Goal: Task Accomplishment & Management: Manage account settings

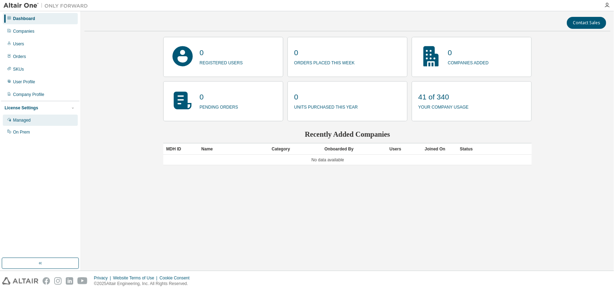
drag, startPoint x: 30, startPoint y: 120, endPoint x: 24, endPoint y: 122, distance: 5.8
click at [30, 120] on div "Managed" at bounding box center [22, 121] width 18 height 6
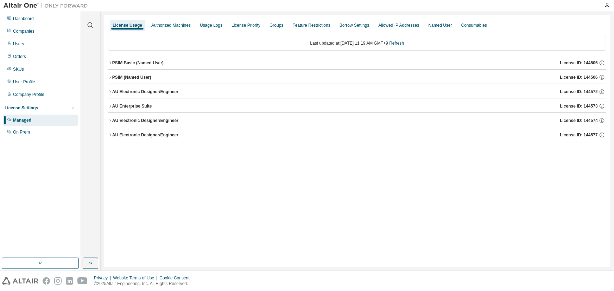
click at [153, 136] on div "AU Electronic Designer/Engineer" at bounding box center [145, 135] width 66 height 6
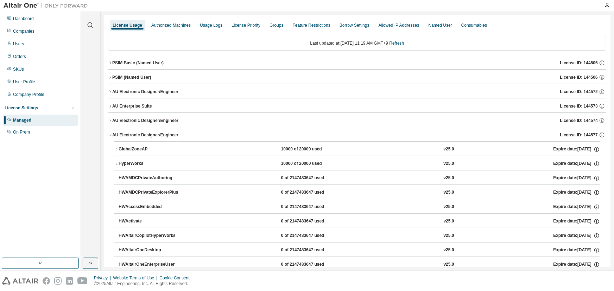
click at [134, 149] on div "GlobalZoneAP" at bounding box center [150, 149] width 63 height 6
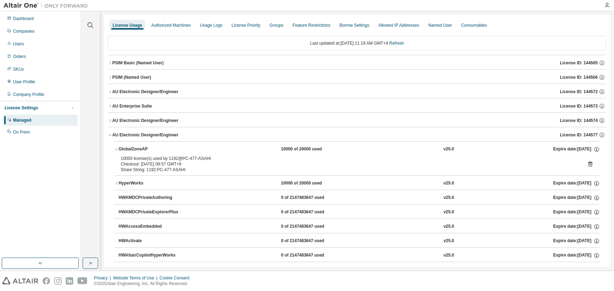
click at [128, 132] on div "AU Electronic Designer/Engineer License ID: 144577" at bounding box center [359, 135] width 494 height 6
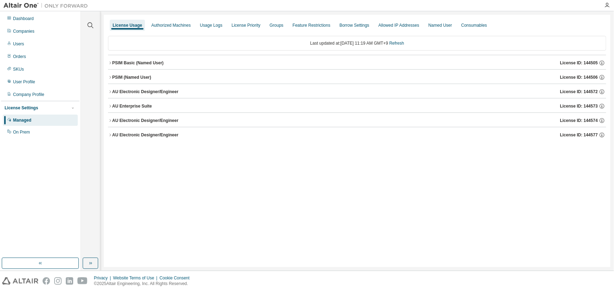
click at [123, 75] on div "PSIM (Named User)" at bounding box center [131, 78] width 39 height 6
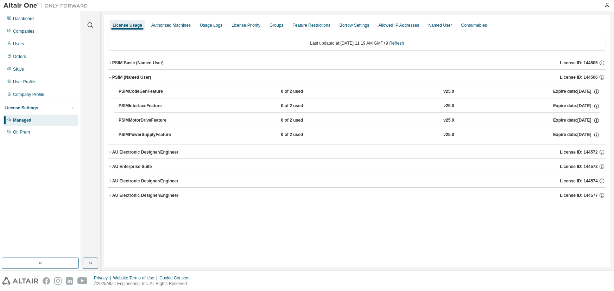
click at [143, 62] on div "PSIM Basic (Named User)" at bounding box center [137, 63] width 51 height 6
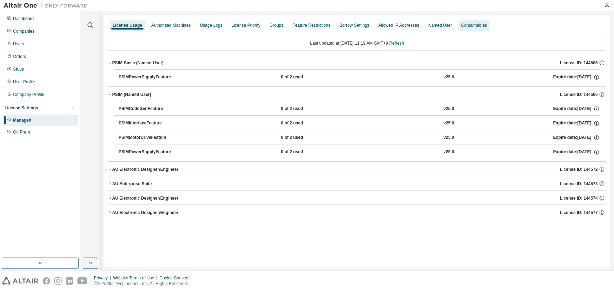
click at [436, 25] on div "Named User" at bounding box center [440, 26] width 24 height 6
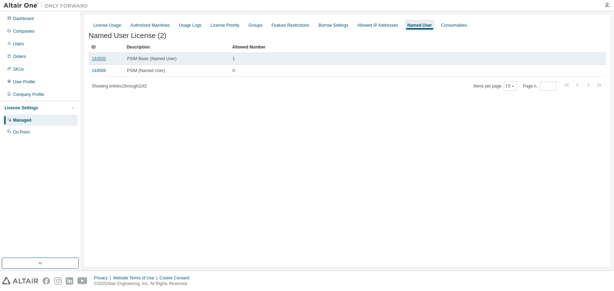
click at [101, 59] on link "144505" at bounding box center [99, 58] width 14 height 5
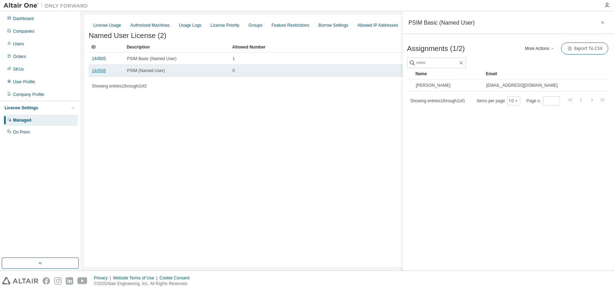
click at [102, 71] on link "144506" at bounding box center [99, 70] width 14 height 5
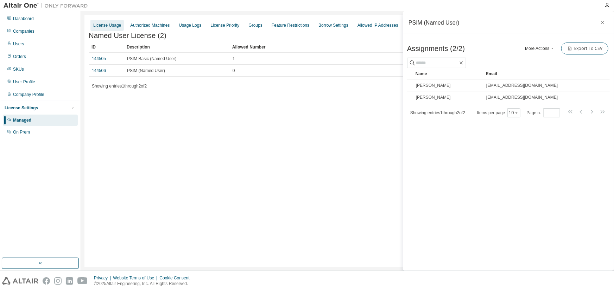
click at [112, 23] on div "License Usage" at bounding box center [107, 26] width 28 height 6
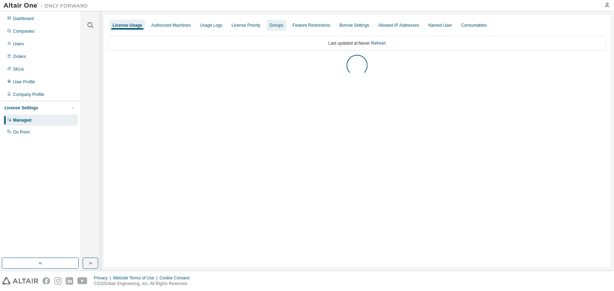
click at [271, 24] on div "Groups" at bounding box center [277, 26] width 14 height 6
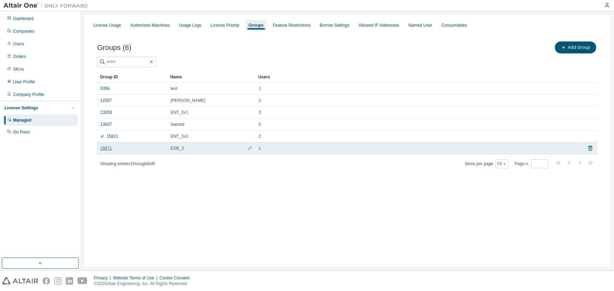
drag, startPoint x: 173, startPoint y: 151, endPoint x: 102, endPoint y: 148, distance: 71.1
click at [102, 148] on link "18871" at bounding box center [106, 149] width 12 height 6
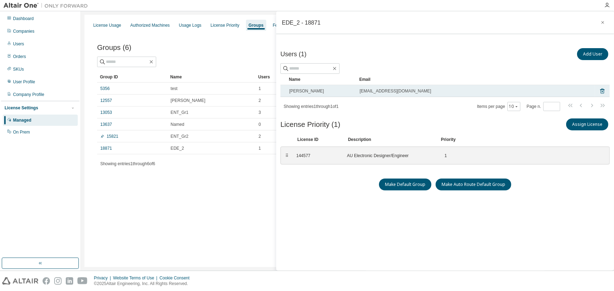
click at [370, 91] on span "naoko_asahi@myway.co.jp" at bounding box center [395, 91] width 71 height 6
click at [599, 91] on icon at bounding box center [602, 91] width 6 height 8
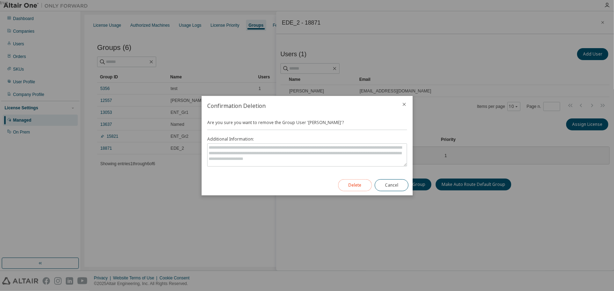
click at [359, 183] on button "Delete" at bounding box center [355, 185] width 34 height 12
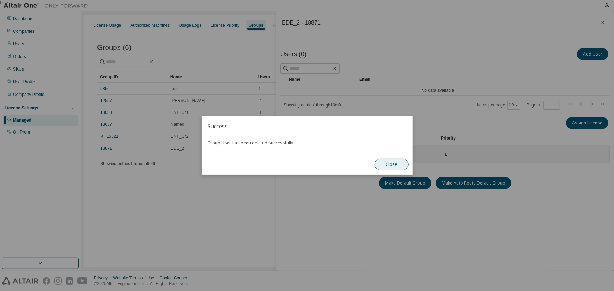
click at [390, 161] on button "Close" at bounding box center [392, 165] width 34 height 12
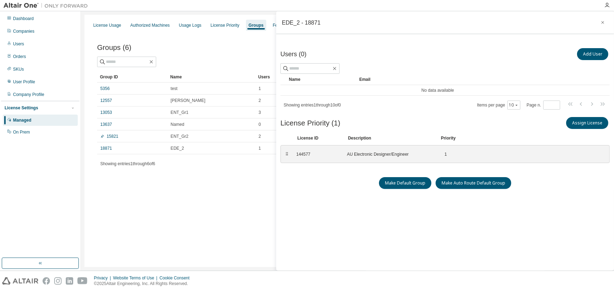
drag, startPoint x: 150, startPoint y: 187, endPoint x: 148, endPoint y: 176, distance: 11.7
click at [150, 187] on div "License Usage Authorized Machines Usage Logs License Priority Groups Feature Re…" at bounding box center [347, 141] width 526 height 253
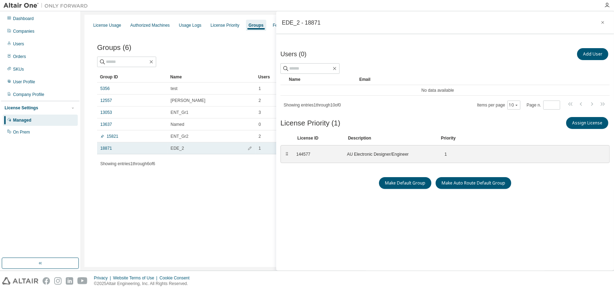
click at [175, 152] on td "EDE_2" at bounding box center [211, 148] width 88 height 12
click at [174, 148] on span "EDE_2" at bounding box center [177, 149] width 13 height 6
click at [173, 147] on span "EDE_2" at bounding box center [177, 149] width 13 height 6
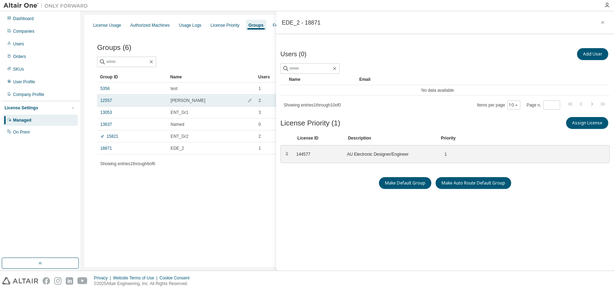
click at [178, 100] on div "EDE" at bounding box center [212, 101] width 82 height 6
click at [178, 100] on span "EDE" at bounding box center [188, 101] width 35 height 6
click at [106, 100] on link "12557" at bounding box center [106, 101] width 12 height 6
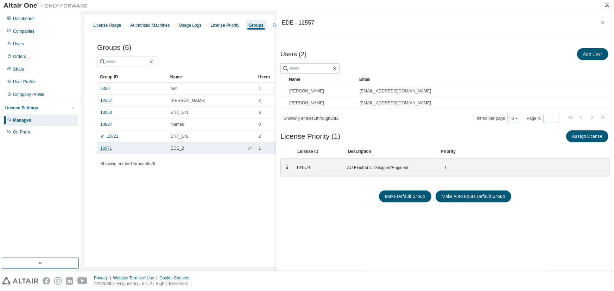
click at [103, 148] on link "18871" at bounding box center [106, 149] width 12 height 6
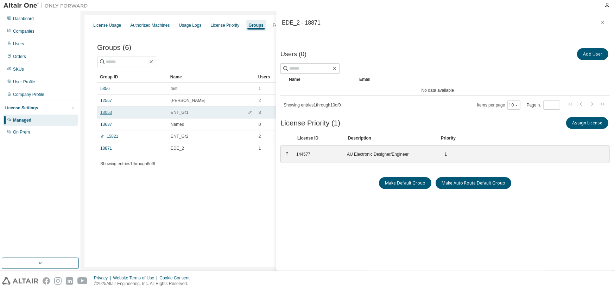
click at [107, 114] on link "13053" at bounding box center [106, 113] width 12 height 6
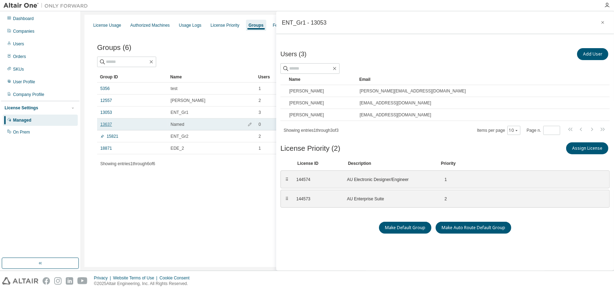
click at [102, 123] on link "13637" at bounding box center [106, 125] width 12 height 6
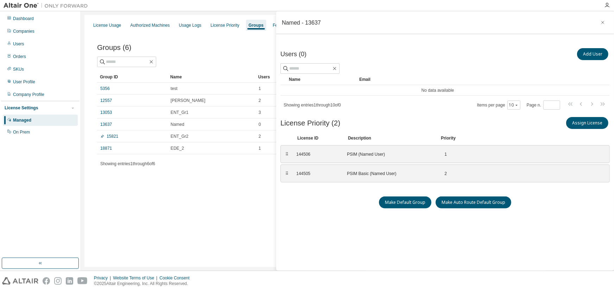
click at [165, 203] on div "License Usage Authorized Machines Usage Logs License Priority Groups Feature Re…" at bounding box center [347, 141] width 526 height 253
click at [601, 21] on icon "button" at bounding box center [602, 23] width 5 height 6
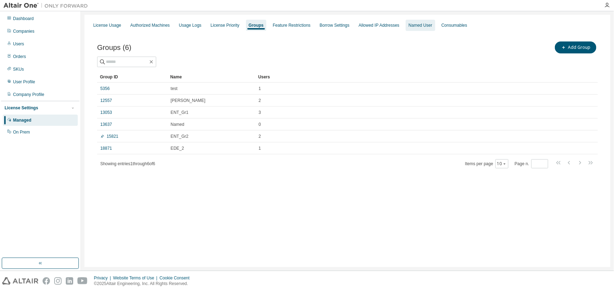
drag, startPoint x: 424, startPoint y: 26, endPoint x: 418, endPoint y: 26, distance: 5.6
click at [422, 26] on div "Named User" at bounding box center [420, 26] width 24 height 6
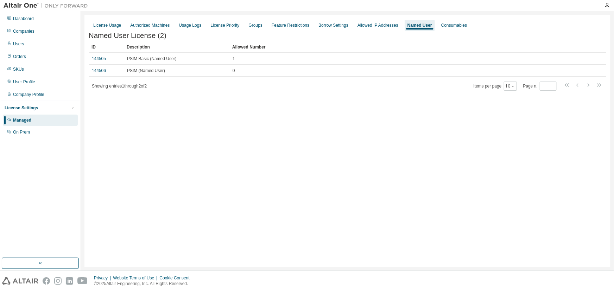
click at [151, 174] on div "License Usage Authorized Machines Usage Logs License Priority Groups Feature Re…" at bounding box center [347, 141] width 526 height 253
drag, startPoint x: 149, startPoint y: 183, endPoint x: 151, endPoint y: 170, distance: 12.4
click at [149, 177] on div "License Usage Authorized Machines Usage Logs License Priority Groups Feature Re…" at bounding box center [347, 141] width 526 height 253
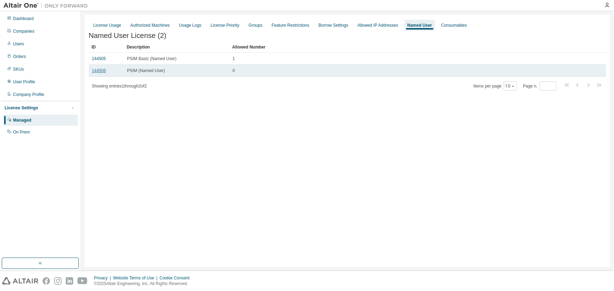
click at [100, 71] on link "144506" at bounding box center [99, 70] width 14 height 5
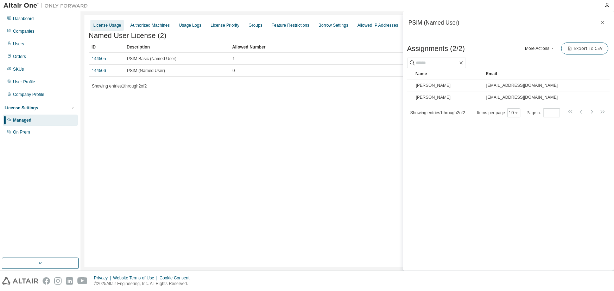
click at [109, 26] on div "License Usage" at bounding box center [107, 26] width 28 height 6
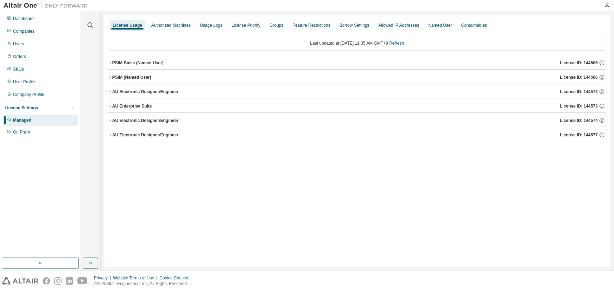
click at [139, 134] on div "AU Electronic Designer/Engineer" at bounding box center [145, 135] width 66 height 6
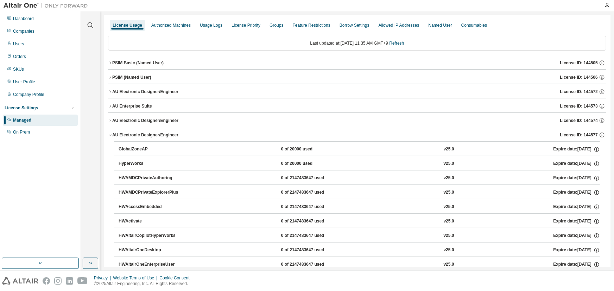
click at [127, 150] on div "GlobalZoneAP" at bounding box center [150, 149] width 63 height 6
click at [132, 148] on div "GlobalZoneAP" at bounding box center [150, 149] width 63 height 6
click at [161, 135] on div "AU Electronic Designer/Engineer" at bounding box center [145, 135] width 66 height 6
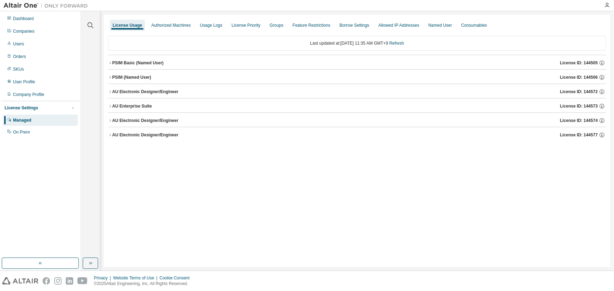
click at [167, 119] on div "AU Electronic Designer/Engineer" at bounding box center [145, 121] width 66 height 6
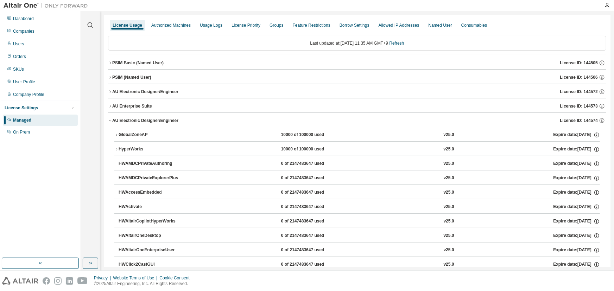
click at [142, 136] on div "GlobalZoneAP" at bounding box center [150, 135] width 63 height 6
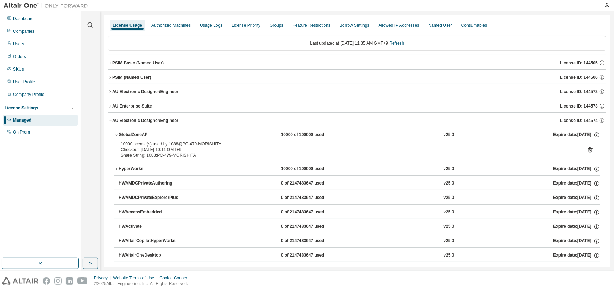
click at [110, 120] on icon "button" at bounding box center [110, 121] width 4 height 4
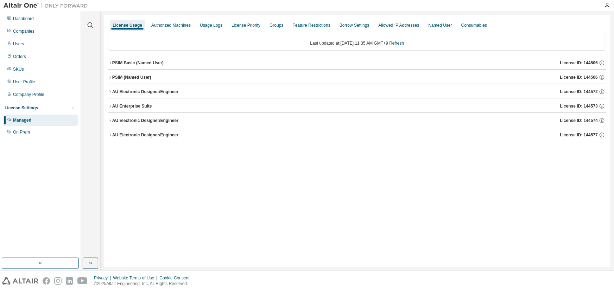
click at [120, 133] on div "AU Electronic Designer/Engineer" at bounding box center [145, 135] width 66 height 6
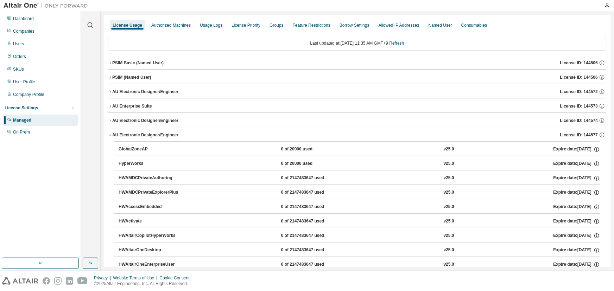
click at [141, 148] on div "GlobalZoneAP" at bounding box center [150, 149] width 63 height 6
click at [109, 135] on icon "button" at bounding box center [110, 135] width 4 height 4
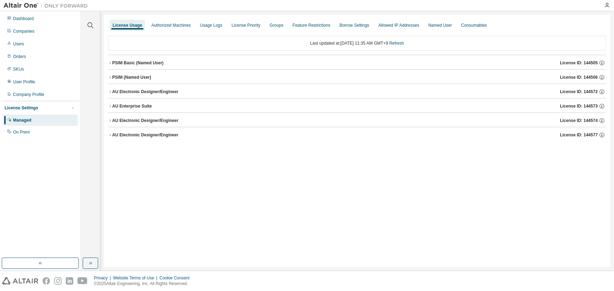
click at [128, 63] on div "PSIM Basic (Named User)" at bounding box center [137, 63] width 51 height 6
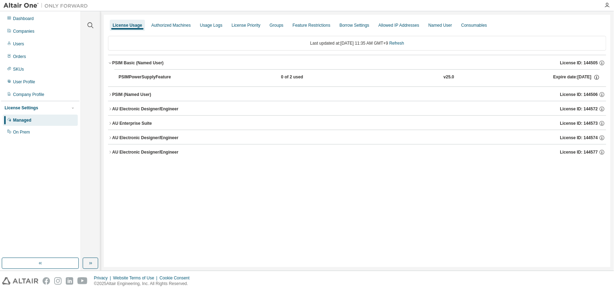
click at [153, 77] on div "PSIMPowerSupplyFeature" at bounding box center [150, 77] width 63 height 6
click at [122, 77] on div "PSIMPowerSupplyFeature" at bounding box center [150, 77] width 63 height 6
click at [116, 93] on div "PSIM (Named User)" at bounding box center [131, 95] width 39 height 6
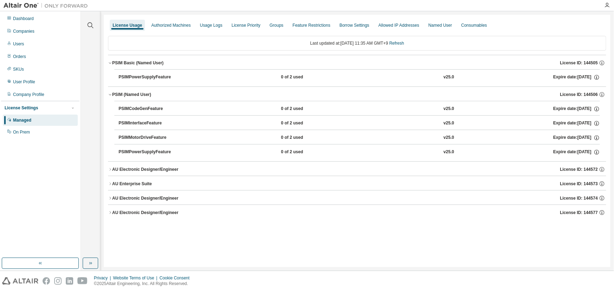
click at [127, 94] on div "PSIM (Named User)" at bounding box center [131, 95] width 39 height 6
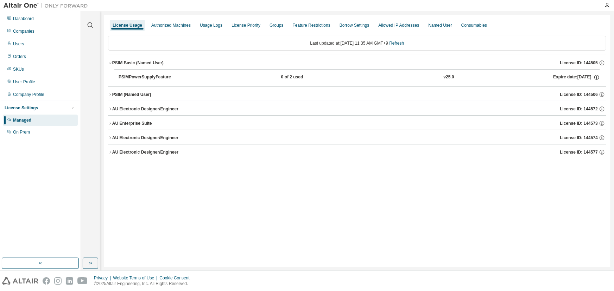
click at [118, 108] on div "AU Electronic Designer/Engineer" at bounding box center [145, 109] width 66 height 6
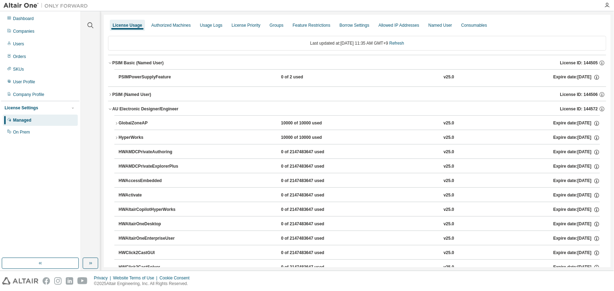
click at [135, 120] on div "GlobalZoneAP" at bounding box center [150, 123] width 63 height 6
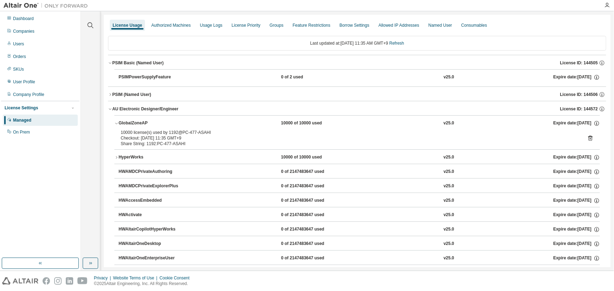
click at [109, 108] on icon "button" at bounding box center [110, 109] width 4 height 4
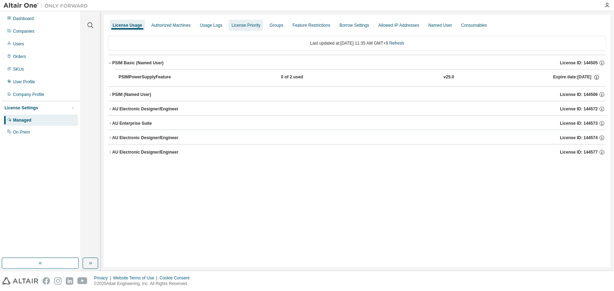
click at [246, 26] on div "License Priority" at bounding box center [246, 26] width 29 height 6
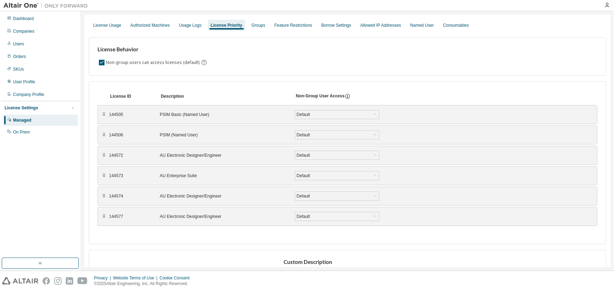
click at [188, 156] on div "AU Electronic Designer/Engineer" at bounding box center [223, 156] width 127 height 6
click at [103, 156] on div "⠿" at bounding box center [104, 156] width 4 height 6
click at [99, 25] on div "License Usage" at bounding box center [107, 26] width 28 height 6
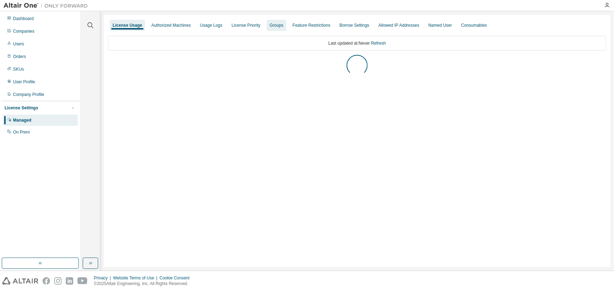
drag, startPoint x: 271, startPoint y: 25, endPoint x: 266, endPoint y: 31, distance: 8.2
click at [271, 25] on div "Groups" at bounding box center [277, 26] width 14 height 6
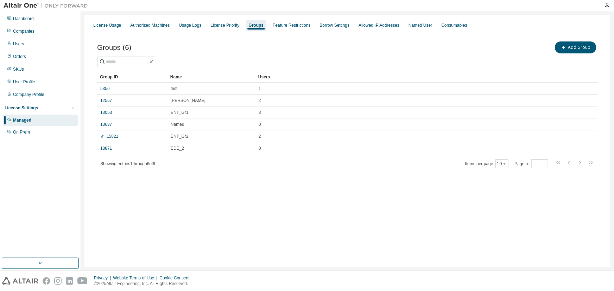
click at [113, 147] on div "18871" at bounding box center [132, 149] width 64 height 6
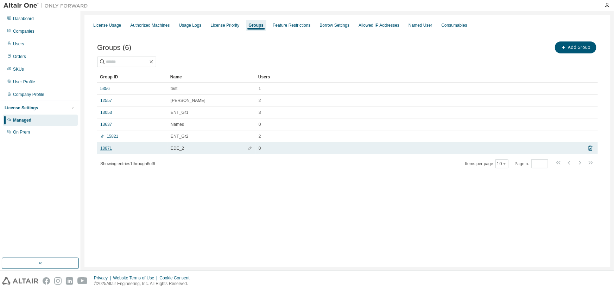
click at [106, 148] on link "18871" at bounding box center [106, 149] width 12 height 6
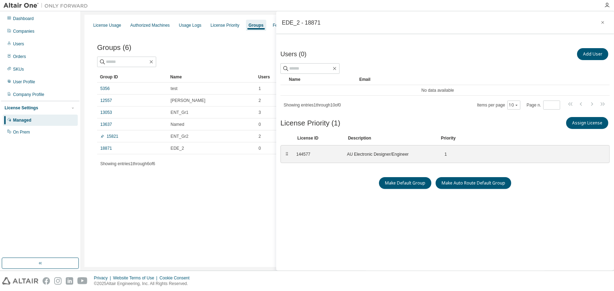
drag, startPoint x: 180, startPoint y: 199, endPoint x: 175, endPoint y: 190, distance: 10.7
click at [179, 199] on div "License Usage Authorized Machines Usage Logs License Priority Groups Feature Re…" at bounding box center [347, 141] width 526 height 253
click at [102, 123] on link "13637" at bounding box center [106, 125] width 12 height 6
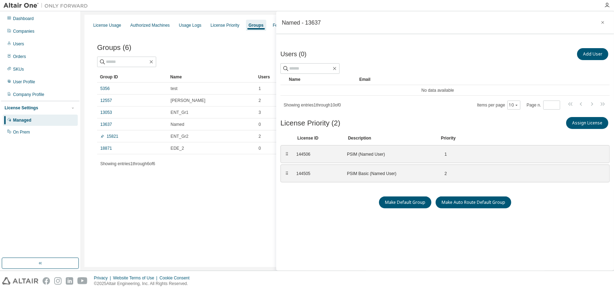
click at [180, 214] on div "License Usage Authorized Machines Usage Logs License Priority Groups Feature Re…" at bounding box center [347, 141] width 526 height 253
drag, startPoint x: 113, startPoint y: 114, endPoint x: 89, endPoint y: 108, distance: 24.5
click at [112, 114] on div "13053" at bounding box center [132, 113] width 64 height 6
drag, startPoint x: 102, startPoint y: 109, endPoint x: 106, endPoint y: 113, distance: 5.2
click at [102, 110] on link "13053" at bounding box center [106, 113] width 12 height 6
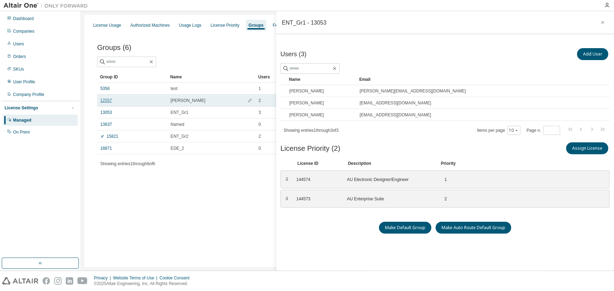
click at [105, 100] on link "12557" at bounding box center [106, 101] width 12 height 6
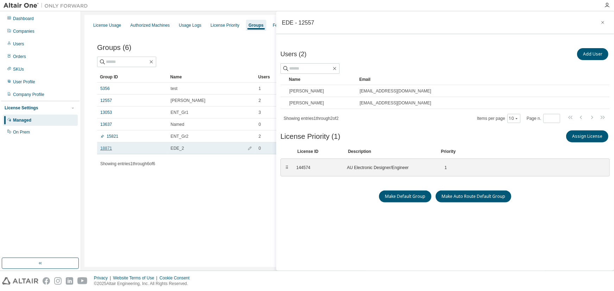
click at [106, 148] on link "18871" at bounding box center [106, 149] width 12 height 6
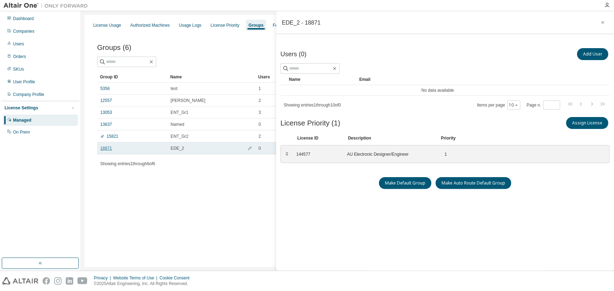
click at [106, 148] on link "18871" at bounding box center [106, 149] width 12 height 6
click at [104, 148] on link "18871" at bounding box center [106, 149] width 12 height 6
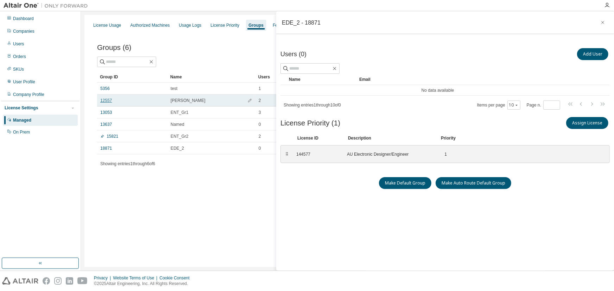
click at [108, 101] on link "12557" at bounding box center [106, 101] width 12 height 6
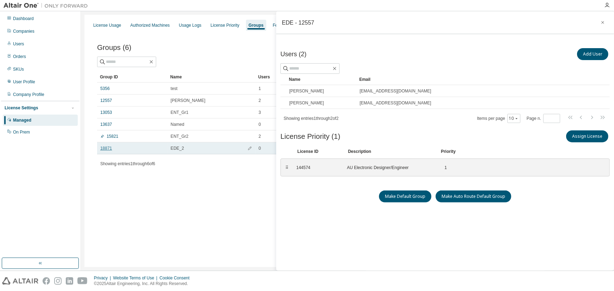
click at [104, 151] on link "18871" at bounding box center [106, 149] width 12 height 6
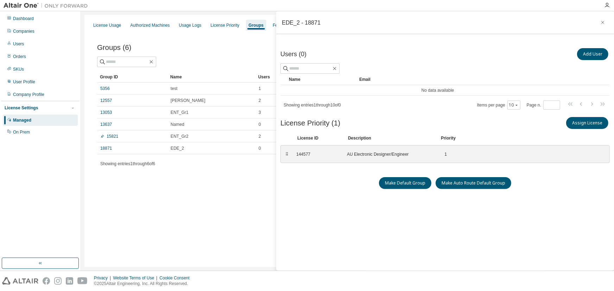
click at [195, 192] on div "License Usage Authorized Machines Usage Logs License Priority Groups Feature Re…" at bounding box center [347, 141] width 526 height 253
drag, startPoint x: 102, startPoint y: 125, endPoint x: 98, endPoint y: 125, distance: 4.2
click at [102, 125] on link "13637" at bounding box center [106, 125] width 12 height 6
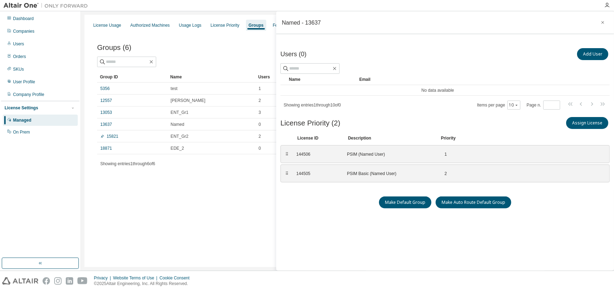
drag, startPoint x: 157, startPoint y: 209, endPoint x: 152, endPoint y: 204, distance: 7.5
click at [153, 205] on div "License Usage Authorized Machines Usage Logs License Priority Groups Feature Re…" at bounding box center [347, 141] width 526 height 253
drag, startPoint x: 224, startPoint y: 47, endPoint x: 229, endPoint y: 42, distance: 7.5
click at [225, 46] on div "Groups (6) Add Group" at bounding box center [347, 47] width 501 height 15
click at [602, 21] on button "button" at bounding box center [602, 22] width 11 height 11
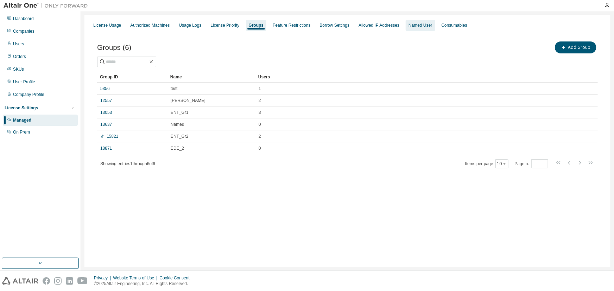
click at [418, 24] on div "Named User" at bounding box center [420, 26] width 24 height 6
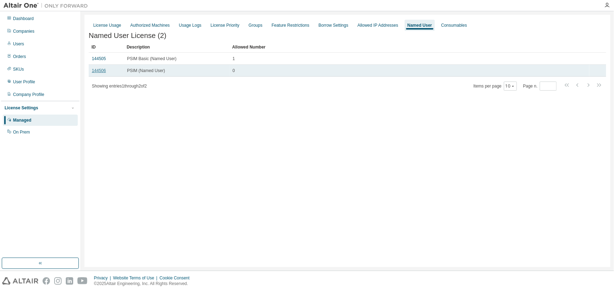
click at [98, 73] on link "144506" at bounding box center [99, 70] width 14 height 5
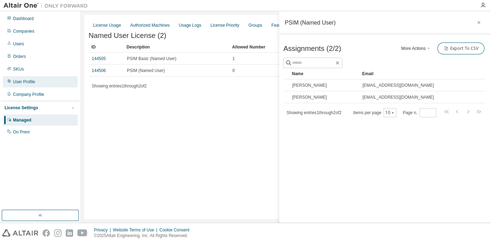
click at [14, 80] on div "User Profile" at bounding box center [24, 82] width 22 height 6
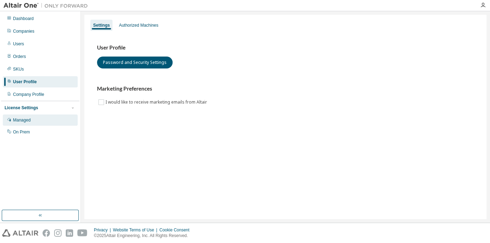
click at [17, 120] on div "Managed" at bounding box center [22, 121] width 18 height 6
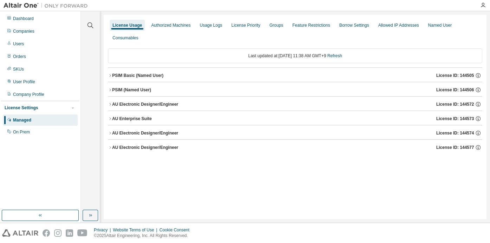
drag, startPoint x: 151, startPoint y: 191, endPoint x: 147, endPoint y: 190, distance: 4.0
click at [150, 191] on div "License Usage Authorized Machines Usage Logs License Priority Groups Feature Re…" at bounding box center [295, 117] width 383 height 205
click at [136, 148] on div "AU Electronic Designer/Engineer" at bounding box center [145, 148] width 66 height 6
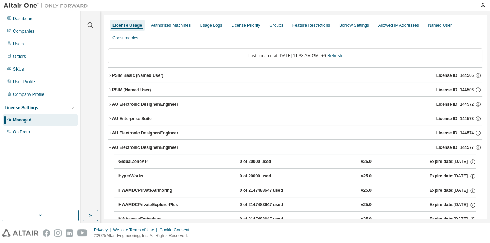
click at [137, 161] on div "GlobalZoneAP" at bounding box center [150, 162] width 63 height 6
click at [131, 158] on button "GlobalZoneAP 0 of 20000 used v25.0 Expire date: 2025-12-13" at bounding box center [298, 161] width 358 height 15
click at [109, 147] on icon "button" at bounding box center [110, 148] width 4 height 4
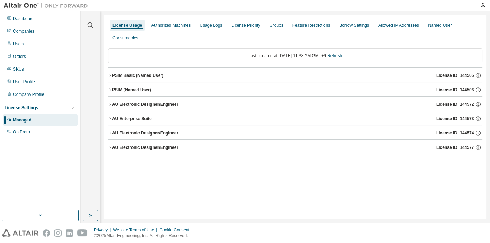
drag, startPoint x: 144, startPoint y: 149, endPoint x: 134, endPoint y: 153, distance: 11.4
click at [144, 149] on div "AU Electronic Designer/Engineer" at bounding box center [145, 148] width 66 height 6
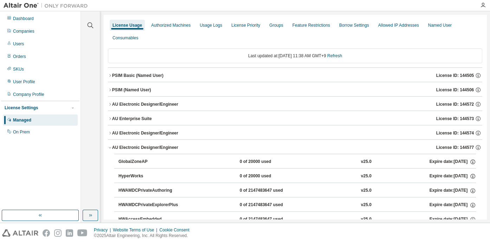
click at [144, 103] on div "AU Electronic Designer/Engineer" at bounding box center [145, 105] width 66 height 6
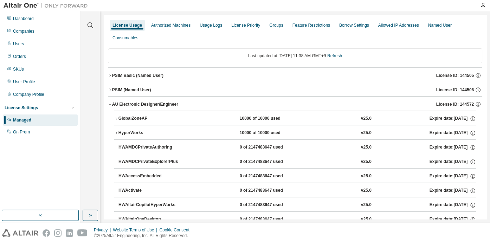
click at [125, 117] on div "GlobalZoneAP" at bounding box center [150, 119] width 63 height 6
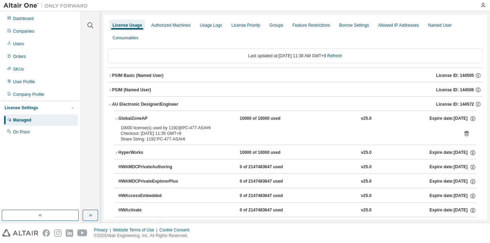
click at [140, 107] on div "AU Electronic Designer/Engineer License ID: 144572" at bounding box center [297, 104] width 370 height 6
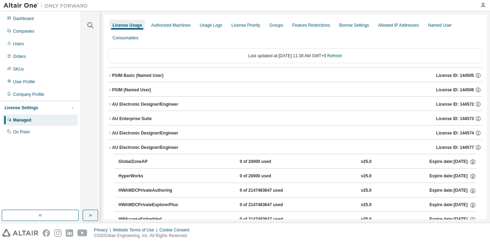
click at [459, 117] on span "License ID: 144573" at bounding box center [456, 119] width 38 height 6
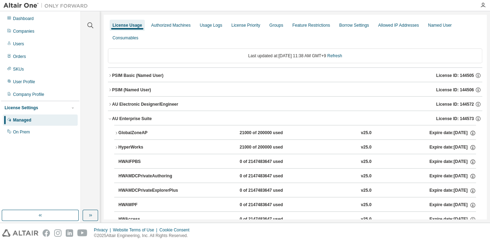
drag, startPoint x: 138, startPoint y: 133, endPoint x: 130, endPoint y: 132, distance: 7.7
click at [132, 132] on div "GlobalZoneAP" at bounding box center [150, 133] width 63 height 6
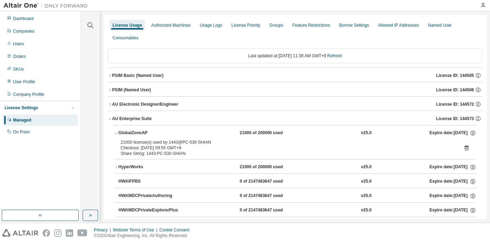
click at [109, 119] on icon "button" at bounding box center [110, 119] width 2 height 1
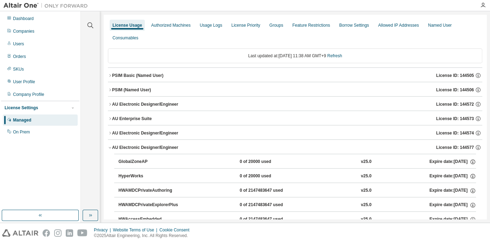
click at [131, 102] on div "AU Electronic Designer/Engineer" at bounding box center [145, 105] width 66 height 6
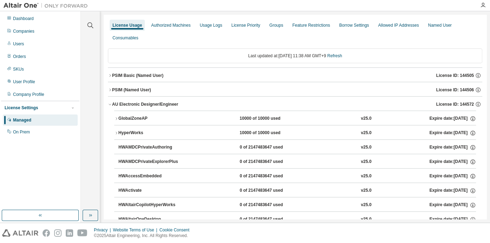
click at [130, 118] on div "GlobalZoneAP" at bounding box center [150, 119] width 63 height 6
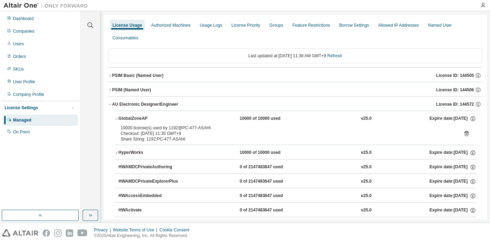
click at [127, 103] on div "AU Electronic Designer/Engineer" at bounding box center [145, 105] width 66 height 6
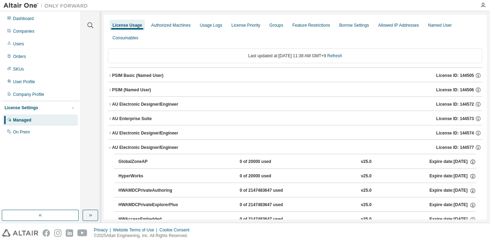
click at [129, 160] on div "GlobalZoneAP" at bounding box center [150, 162] width 63 height 6
drag, startPoint x: 129, startPoint y: 161, endPoint x: 121, endPoint y: 159, distance: 8.9
click at [128, 160] on div "GlobalZoneAP" at bounding box center [150, 162] width 63 height 6
click at [109, 147] on icon "button" at bounding box center [110, 148] width 4 height 4
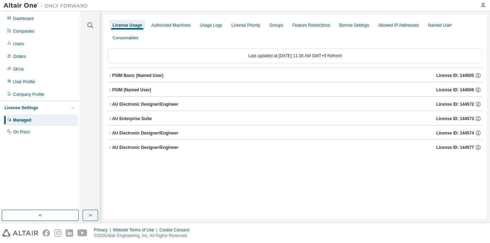
drag, startPoint x: 337, startPoint y: 189, endPoint x: 355, endPoint y: 179, distance: 20.1
click at [337, 188] on div "License Usage Authorized Machines Usage Logs License Priority Groups Feature Re…" at bounding box center [295, 117] width 383 height 205
click at [121, 88] on div "PSIM (Named User)" at bounding box center [131, 90] width 39 height 6
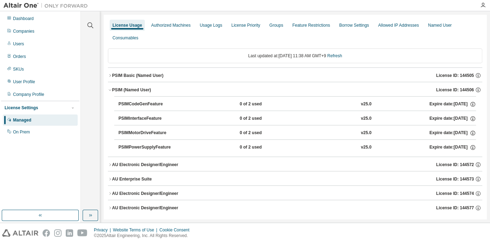
click at [108, 90] on icon "button" at bounding box center [110, 90] width 4 height 4
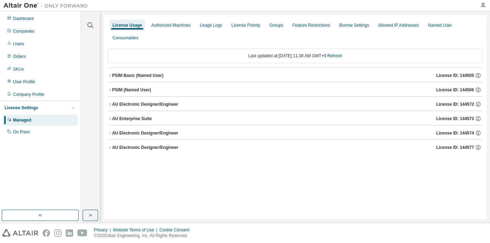
click at [111, 74] on icon "button" at bounding box center [110, 76] width 4 height 4
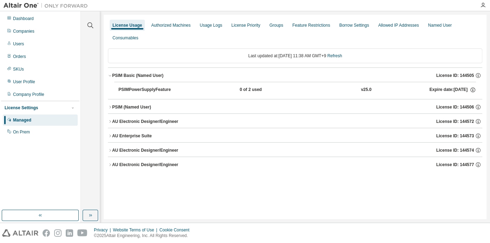
click at [137, 93] on button "PSIMPowerSupplyFeature 0 of 2 used v25.0 Expire date: 2025-09-13" at bounding box center [298, 89] width 358 height 15
click at [142, 87] on div "PSIMPowerSupplyFeature" at bounding box center [150, 90] width 63 height 6
click at [144, 75] on div "PSIM Basic (Named User)" at bounding box center [137, 76] width 51 height 6
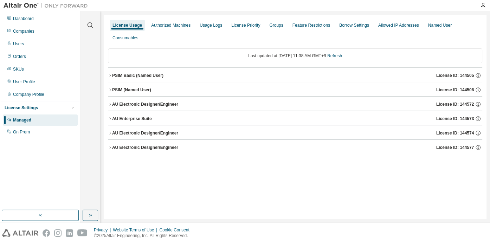
click at [140, 76] on div "PSIM Basic (Named User)" at bounding box center [137, 76] width 51 height 6
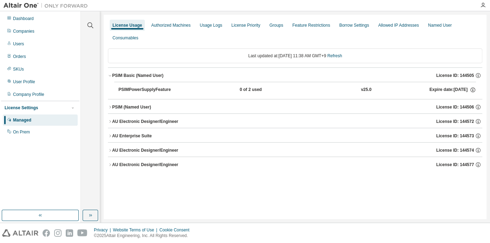
click at [137, 105] on div "PSIM (Named User)" at bounding box center [131, 107] width 39 height 6
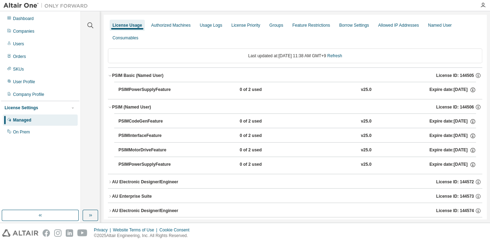
click at [137, 88] on div "PSIMPowerSupplyFeature" at bounding box center [150, 90] width 63 height 6
click at [113, 71] on button "PSIM Basic (Named User) License ID: 144505" at bounding box center [295, 75] width 375 height 15
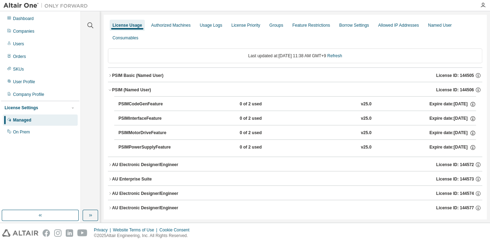
click at [119, 88] on div "PSIM (Named User)" at bounding box center [131, 90] width 39 height 6
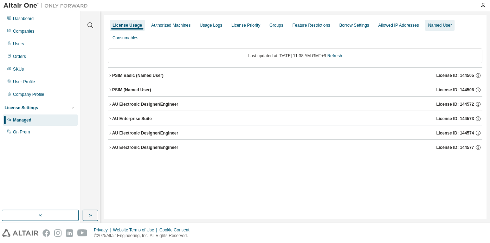
click at [430, 27] on div "Named User" at bounding box center [440, 26] width 24 height 6
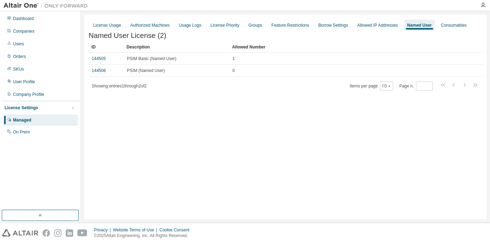
drag, startPoint x: 212, startPoint y: 125, endPoint x: 195, endPoint y: 105, distance: 26.9
click at [207, 122] on div "License Usage Authorized Machines Usage Logs License Priority Groups Feature Re…" at bounding box center [285, 117] width 403 height 205
click at [150, 72] on span "PSIM (Named User)" at bounding box center [146, 71] width 38 height 6
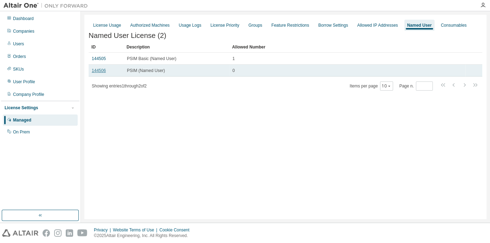
click at [94, 72] on link "144506" at bounding box center [99, 70] width 14 height 5
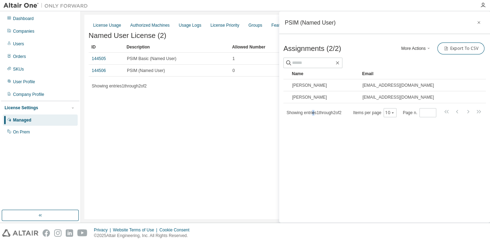
drag, startPoint x: 315, startPoint y: 176, endPoint x: 337, endPoint y: 176, distance: 21.8
click at [327, 176] on div "PSIM (Named User) Assignments (2/2) More Actions Add Import From CSV Export To …" at bounding box center [384, 117] width 211 height 212
click at [414, 60] on div at bounding box center [385, 63] width 203 height 11
click at [431, 47] on icon "button" at bounding box center [429, 48] width 4 height 4
click at [330, 143] on div "PSIM (Named User) Assignments (2/2) More Actions Add Import From CSV Export To …" at bounding box center [384, 117] width 211 height 212
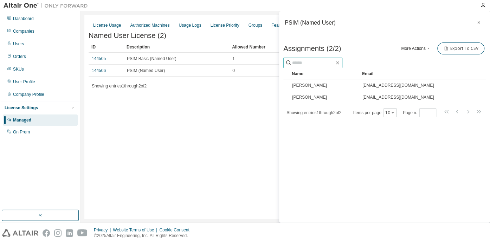
click at [323, 63] on input "text" at bounding box center [313, 62] width 42 height 7
click at [370, 43] on div "Assignments (2/2) More Actions Add Import From CSV Export To CSV" at bounding box center [385, 48] width 203 height 15
click at [362, 140] on div "PSIM (Named User) Assignments (2/2) More Actions Add Import From CSV Export To …" at bounding box center [384, 117] width 211 height 212
click at [194, 124] on div "License Usage Authorized Machines Usage Logs License Priority Groups Feature Re…" at bounding box center [285, 117] width 403 height 205
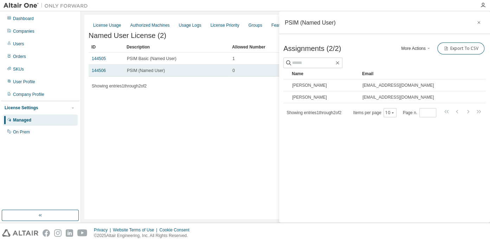
click at [130, 74] on span "PSIM (Named User)" at bounding box center [146, 71] width 38 height 6
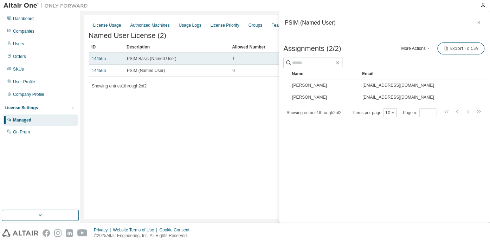
click at [140, 64] on td "PSIM Basic (Named User)" at bounding box center [177, 59] width 106 height 12
click at [146, 62] on span "PSIM Basic (Named User)" at bounding box center [152, 59] width 50 height 6
click at [103, 59] on link "144505" at bounding box center [99, 58] width 14 height 5
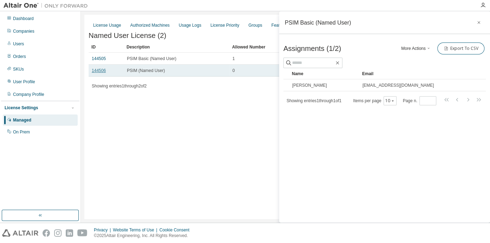
click at [93, 72] on link "144506" at bounding box center [99, 70] width 14 height 5
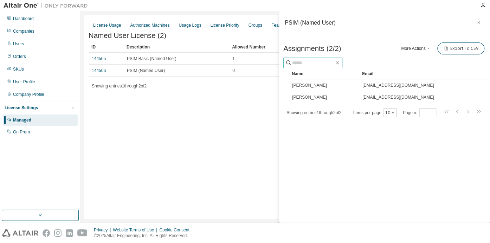
click at [314, 62] on input "text" at bounding box center [313, 62] width 42 height 7
click at [239, 141] on div "License Usage Authorized Machines Usage Logs License Priority Groups Feature Re…" at bounding box center [285, 117] width 403 height 205
click at [481, 21] on icon "button" at bounding box center [479, 23] width 5 height 6
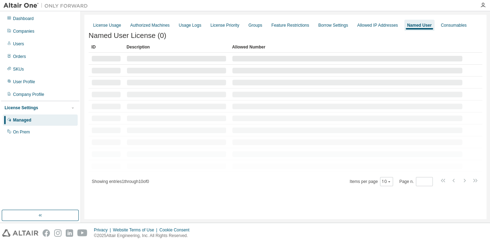
drag, startPoint x: 210, startPoint y: 194, endPoint x: 206, endPoint y: 195, distance: 4.8
click at [206, 195] on div "License Usage Authorized Machines Usage Logs License Priority Groups Feature Re…" at bounding box center [285, 117] width 403 height 205
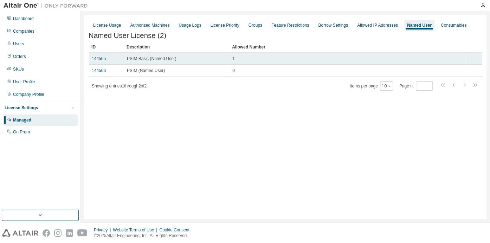
click at [154, 61] on span "PSIM Basic (Named User)" at bounding box center [152, 59] width 50 height 6
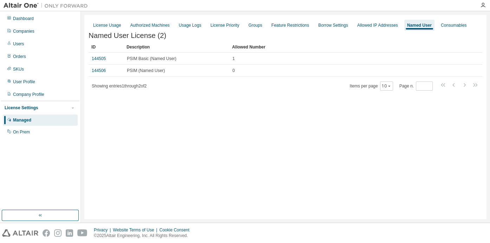
click at [414, 25] on div "Named User" at bounding box center [419, 26] width 25 height 6
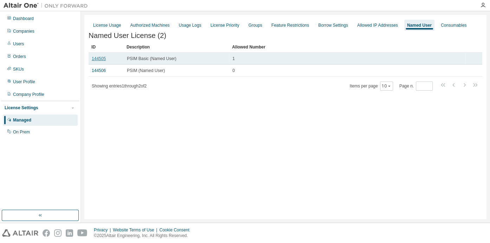
click at [96, 61] on link "144505" at bounding box center [99, 58] width 14 height 5
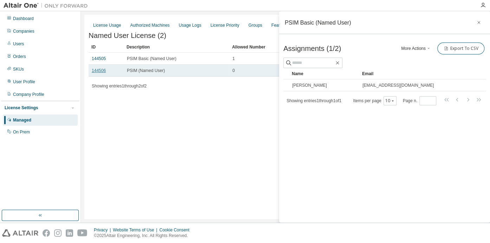
click at [97, 72] on link "144506" at bounding box center [99, 70] width 14 height 5
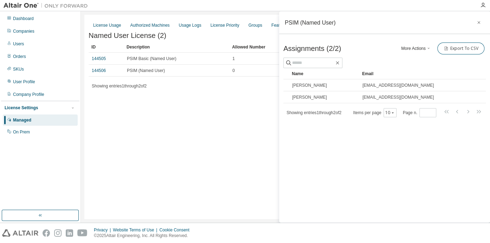
drag, startPoint x: 399, startPoint y: 48, endPoint x: 365, endPoint y: 38, distance: 35.4
click at [398, 48] on div "More Actions Add Import From CSV Export To CSV" at bounding box center [435, 48] width 101 height 15
click at [429, 49] on icon "button" at bounding box center [429, 48] width 4 height 4
drag, startPoint x: 158, startPoint y: 142, endPoint x: 153, endPoint y: 131, distance: 12.0
click at [158, 139] on div "License Usage Authorized Machines Usage Logs License Priority Groups Feature Re…" at bounding box center [285, 117] width 403 height 205
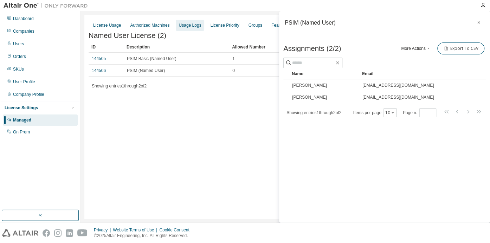
click at [196, 24] on div "Usage Logs" at bounding box center [190, 26] width 23 height 6
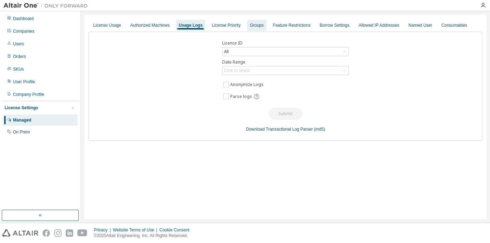
click at [252, 24] on div "Groups" at bounding box center [257, 26] width 14 height 6
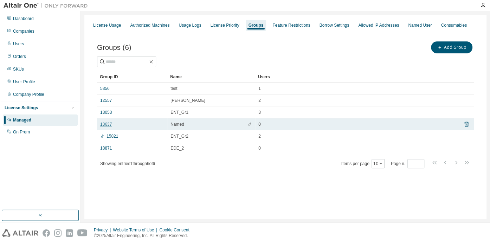
click at [106, 124] on link "13637" at bounding box center [106, 125] width 12 height 6
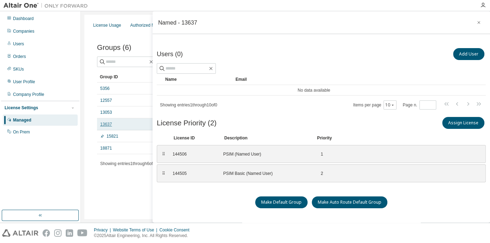
click at [106, 124] on link "13637" at bounding box center [106, 125] width 12 height 6
click at [109, 127] on td "13637" at bounding box center [132, 125] width 70 height 12
click at [109, 148] on link "18871" at bounding box center [106, 149] width 12 height 6
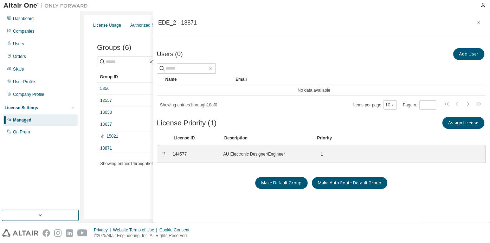
click at [228, 197] on div "Users (0) Add User Clear Load Save Save As Field Operator Value Select filter S…" at bounding box center [321, 144] width 329 height 195
drag, startPoint x: 325, startPoint y: 154, endPoint x: 331, endPoint y: 154, distance: 6.0
click at [326, 154] on div "144577 AU Electronic Designer/Engineer 1" at bounding box center [262, 154] width 186 height 12
click at [347, 154] on icon at bounding box center [347, 154] width 6 height 6
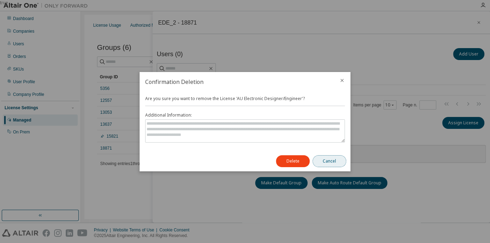
click at [336, 163] on button "Cancel" at bounding box center [330, 162] width 34 height 12
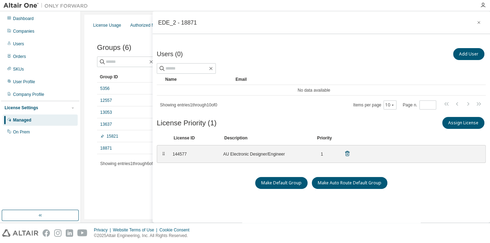
click at [321, 154] on div "1" at bounding box center [319, 155] width 7 height 6
click at [321, 154] on div "144577 AU Electronic Designer/Engineer 1" at bounding box center [262, 154] width 186 height 12
drag, startPoint x: 345, startPoint y: 162, endPoint x: 333, endPoint y: 170, distance: 14.2
click at [334, 161] on div "⠿ 144577 AU Electronic Designer/Engineer 1" at bounding box center [321, 154] width 329 height 18
click at [330, 197] on div "Users (0) Add User Clear Load Save Save As Field Operator Value Select filter S…" at bounding box center [321, 144] width 329 height 195
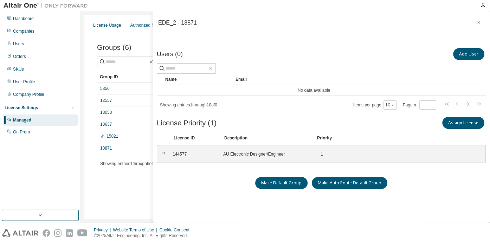
drag, startPoint x: 216, startPoint y: 186, endPoint x: 234, endPoint y: 78, distance: 108.9
click at [212, 180] on div "Make Default Group Make Auto Route Default Group" at bounding box center [321, 183] width 329 height 12
